Goal: Task Accomplishment & Management: Use online tool/utility

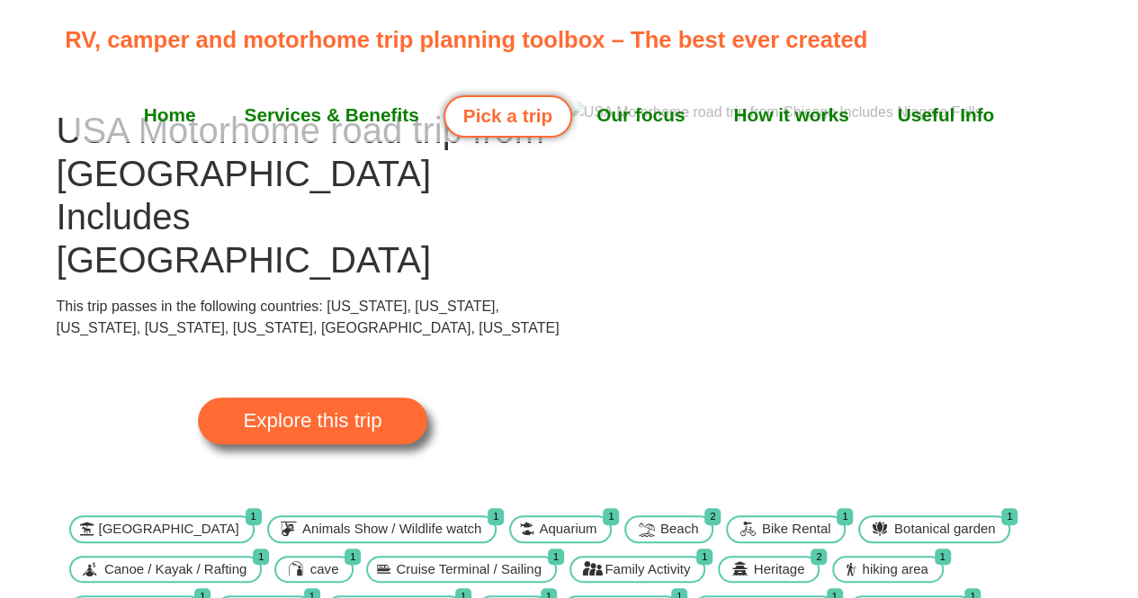
scroll to position [60, 0]
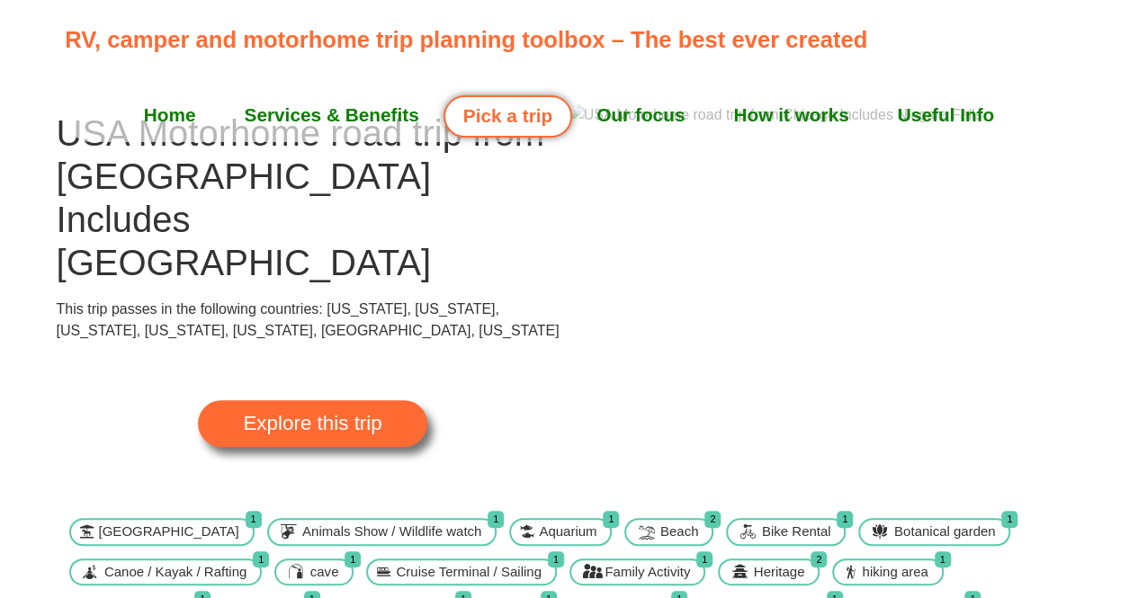
click at [317, 400] on link "Explore this trip" at bounding box center [312, 423] width 228 height 47
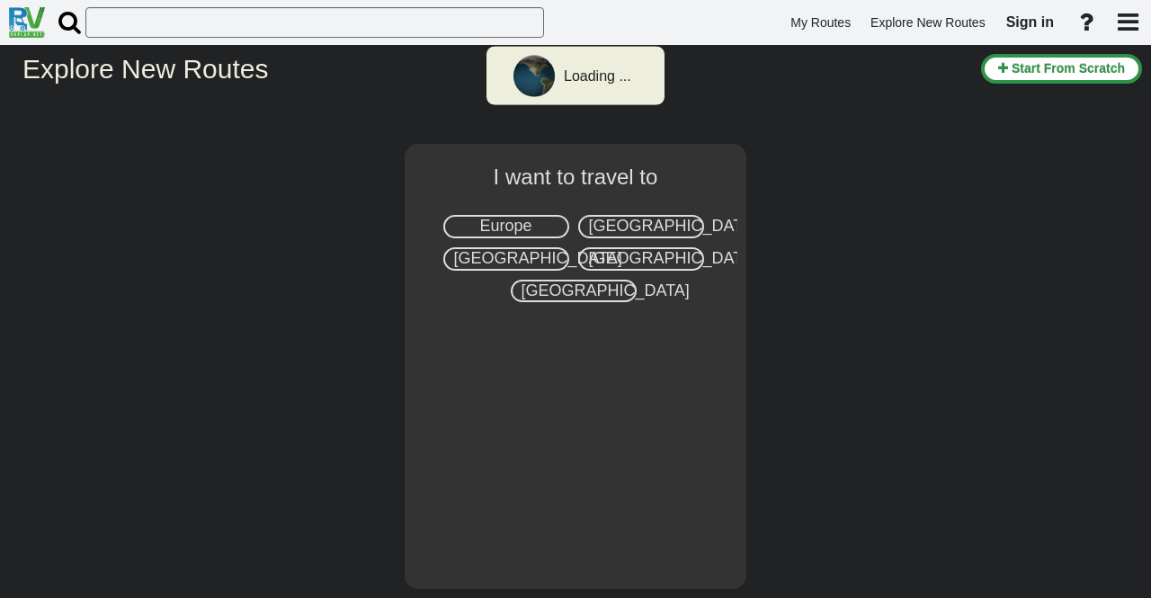
select select "number:2"
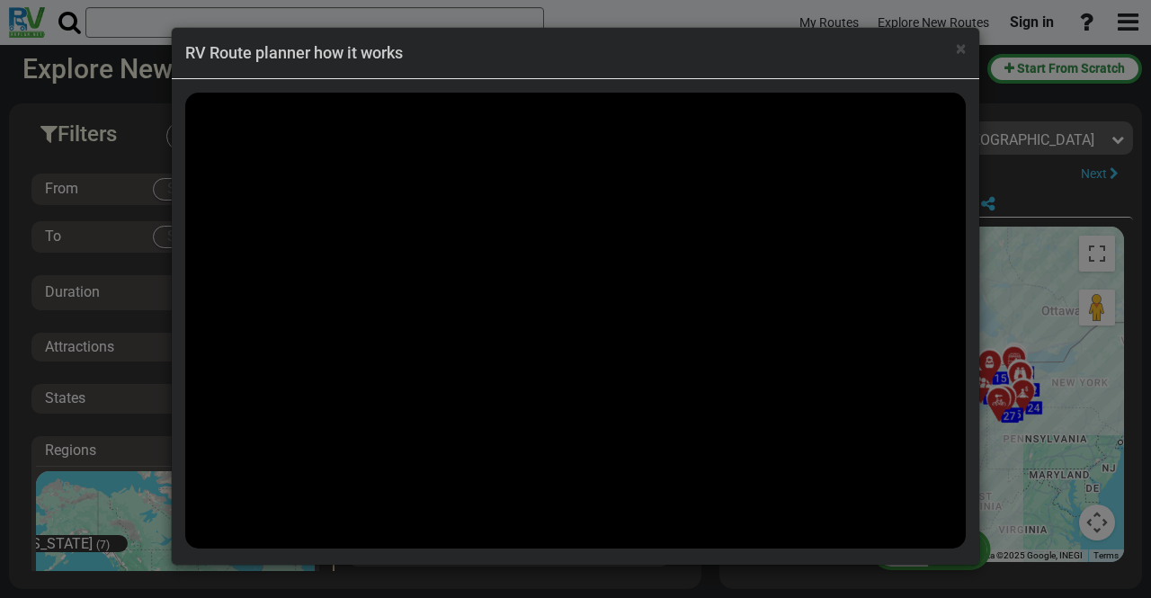
scroll to position [24486, 0]
click at [960, 48] on span "×" at bounding box center [961, 49] width 10 height 22
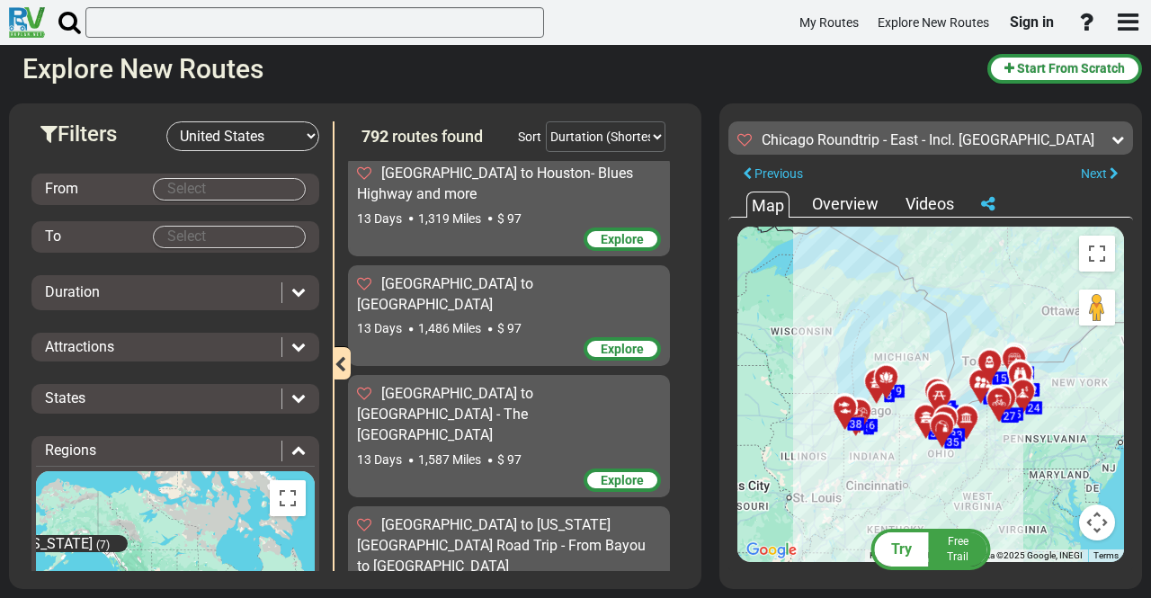
click at [908, 549] on span "Try" at bounding box center [901, 549] width 21 height 17
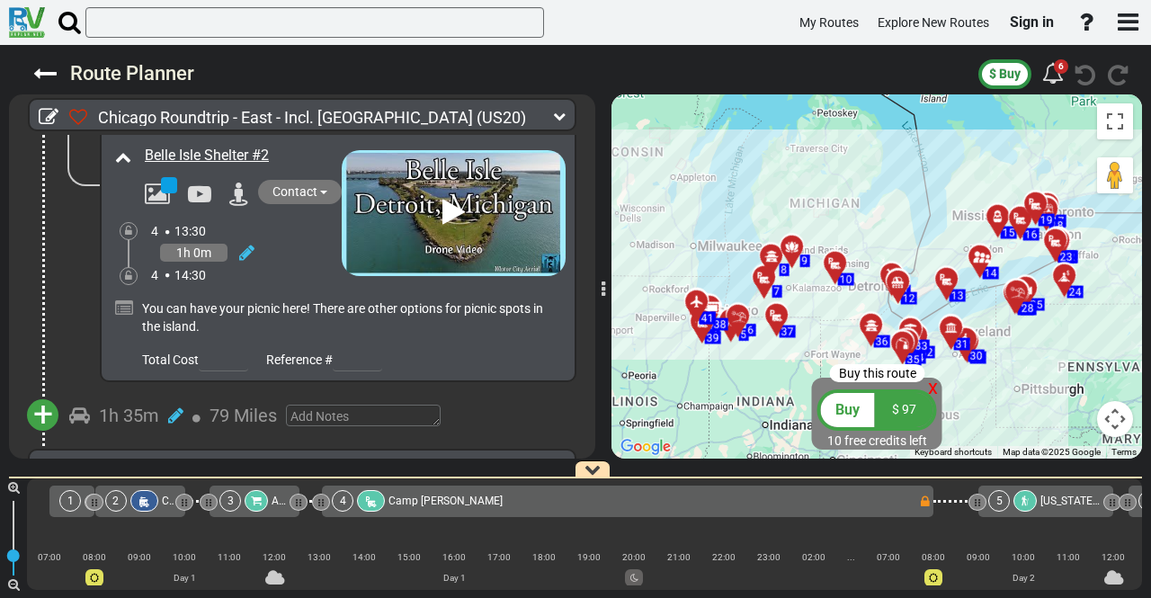
scroll to position [3805, 0]
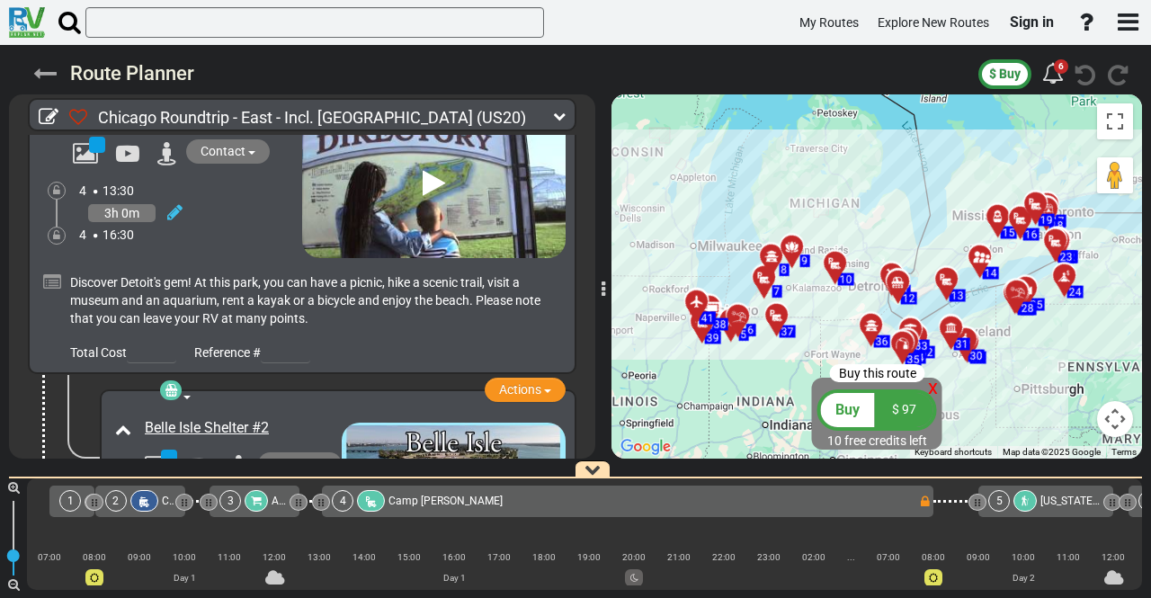
click at [36, 76] on icon at bounding box center [44, 73] width 23 height 23
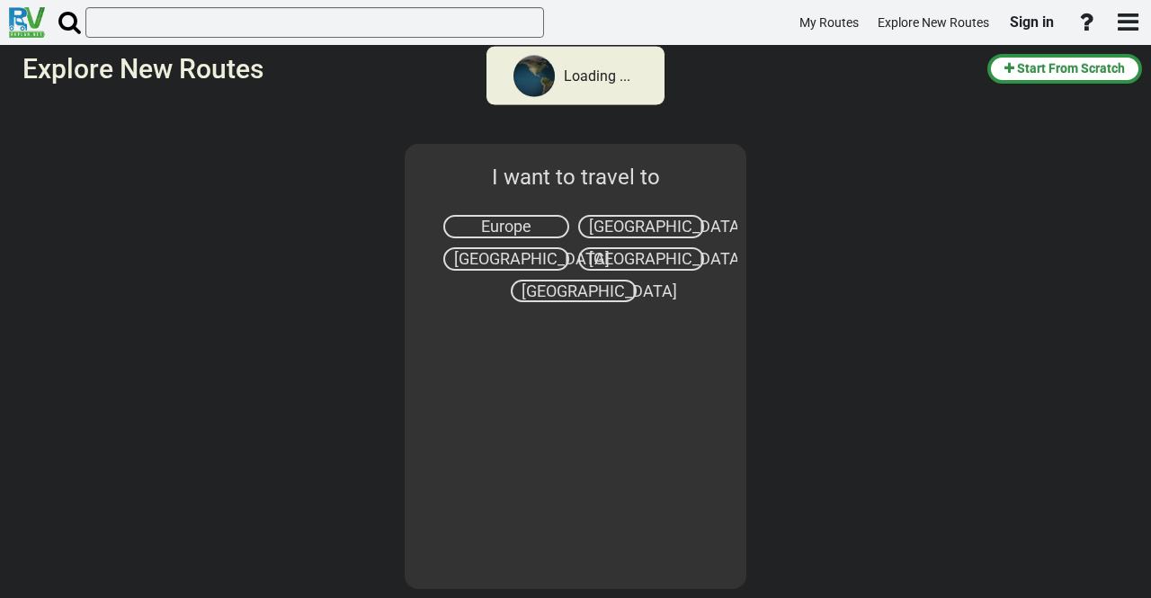
select select "number:2"
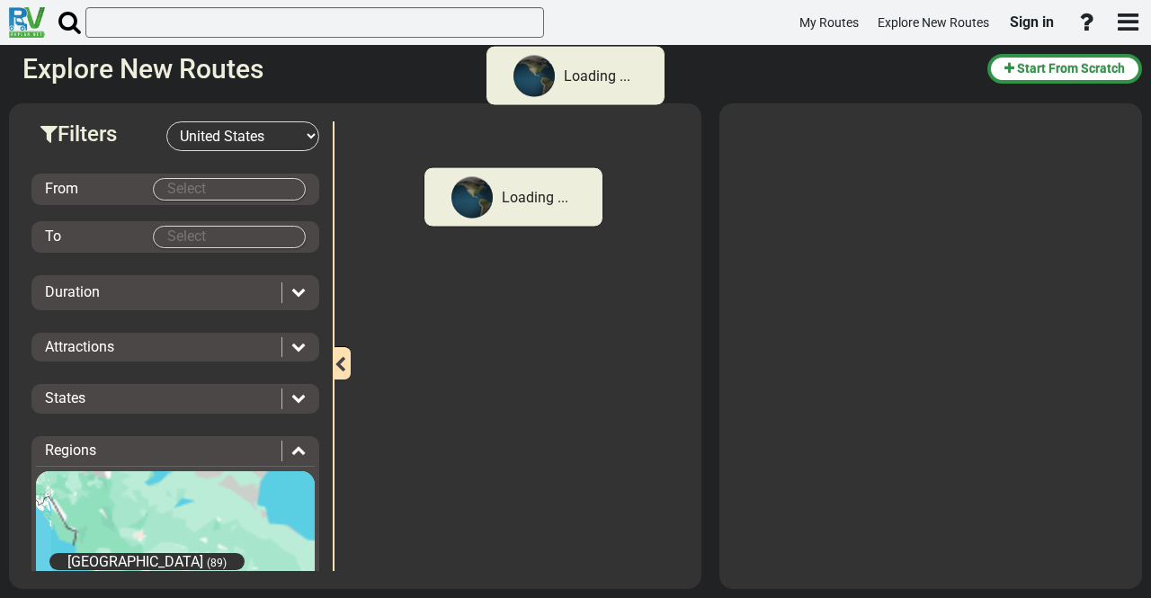
click at [212, 195] on body "Loading ... My Routes Explore New Routes Sign in × Name" at bounding box center [575, 299] width 1151 height 598
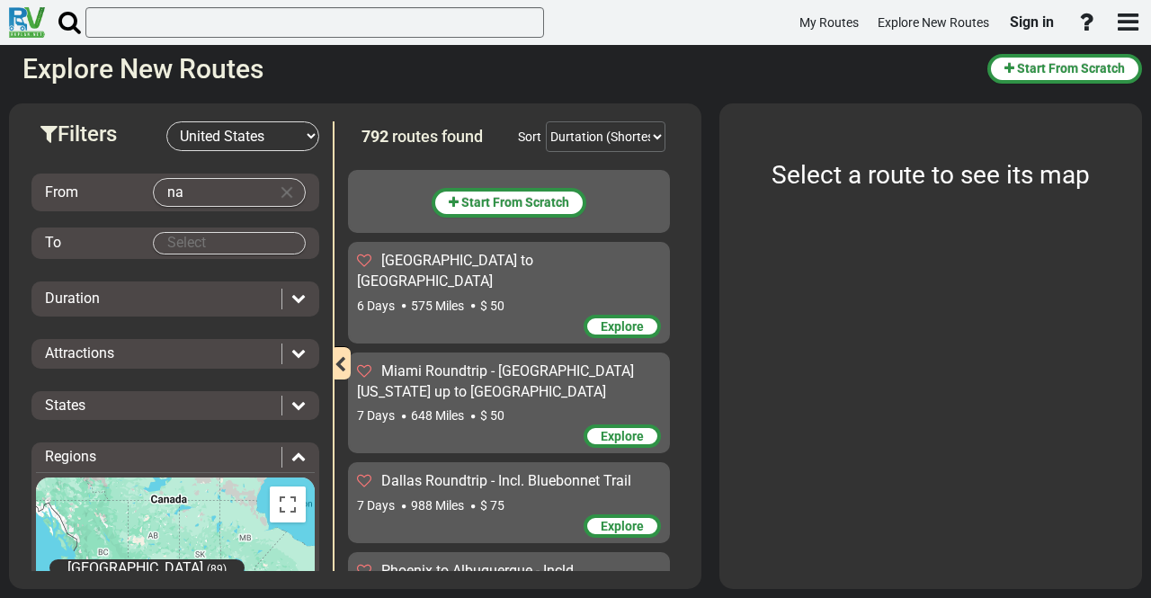
click at [215, 186] on body "My Routes Explore New Routes Sign in ×" at bounding box center [575, 299] width 1151 height 598
type input "n"
click at [198, 228] on span "Chic ago" at bounding box center [182, 226] width 46 height 14
type input "[GEOGRAPHIC_DATA]"
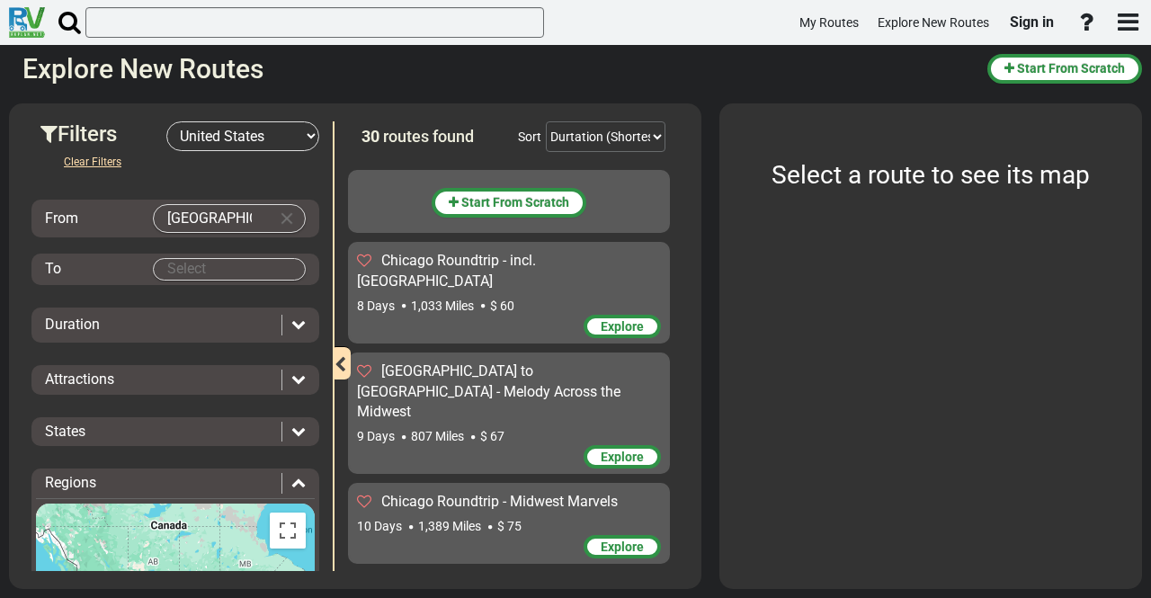
click at [219, 267] on body "My Routes Explore New Routes Sign in ×" at bounding box center [575, 299] width 1151 height 598
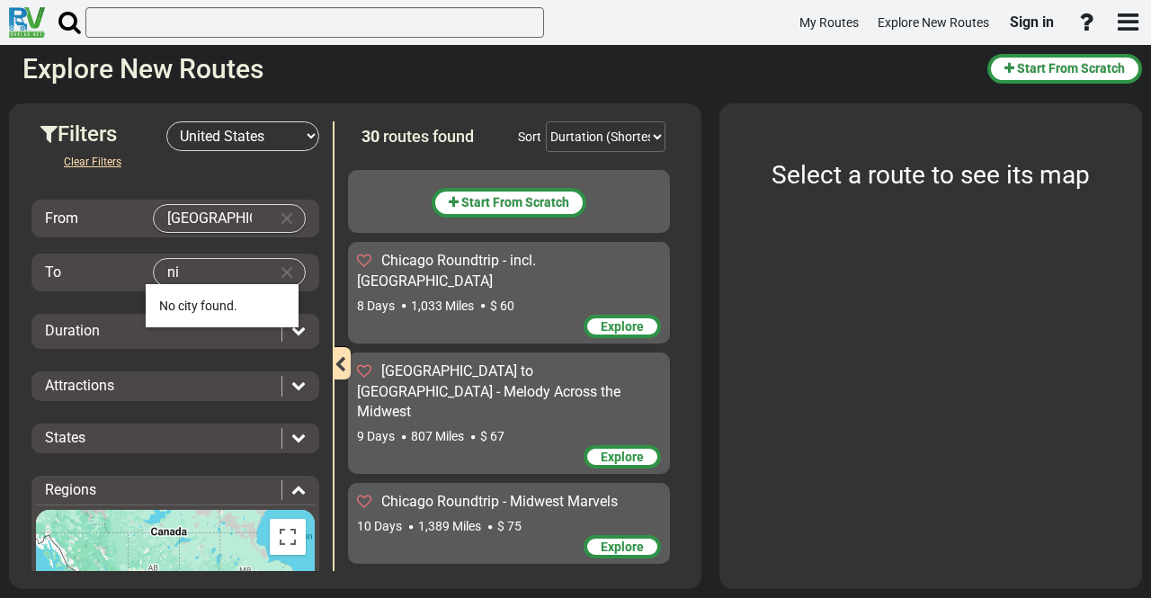
type input "n"
type input "nia"
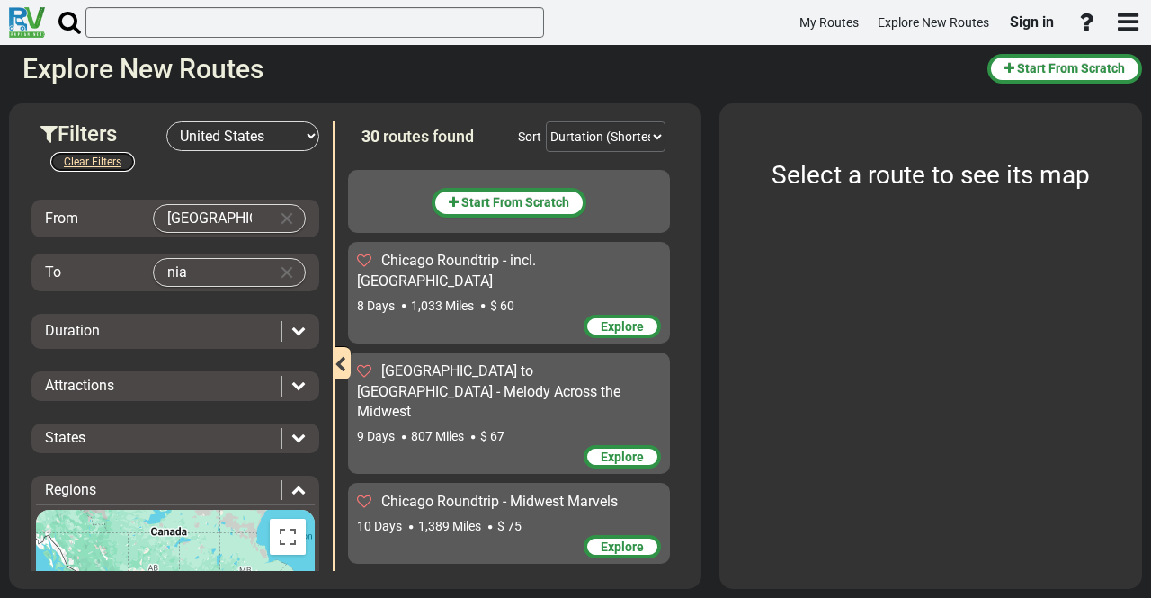
click at [95, 156] on button "Clear Filters" at bounding box center [92, 162] width 86 height 22
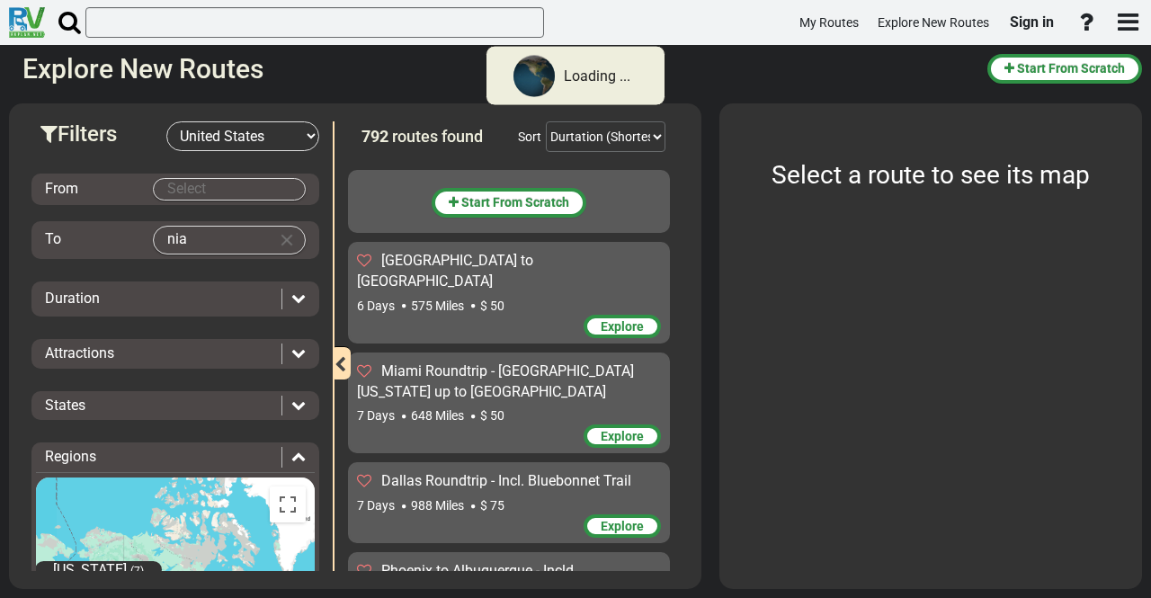
click at [291, 400] on icon at bounding box center [298, 405] width 14 height 14
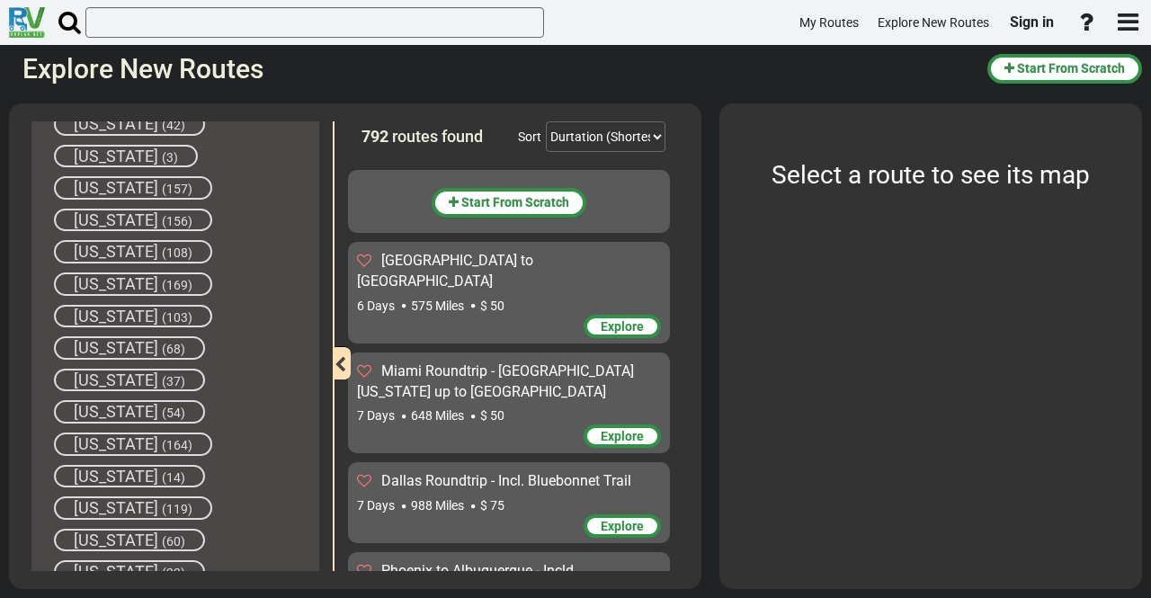
scroll to position [521, 0]
click at [162, 276] on span "(169)" at bounding box center [177, 283] width 31 height 14
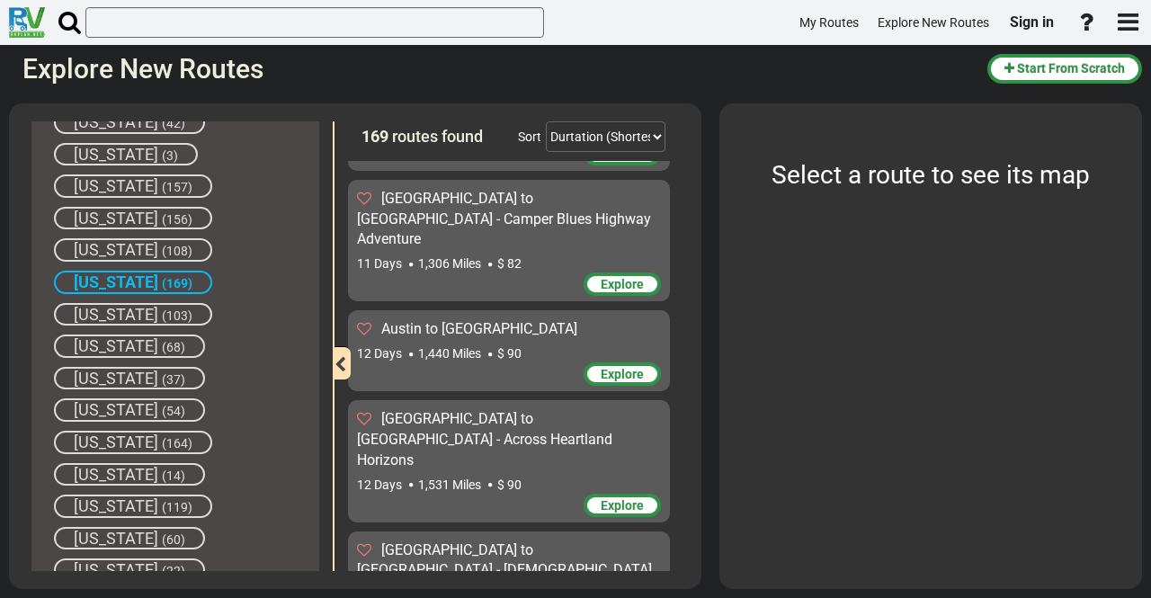
scroll to position [1551, 0]
